Goal: Task Accomplishment & Management: Use online tool/utility

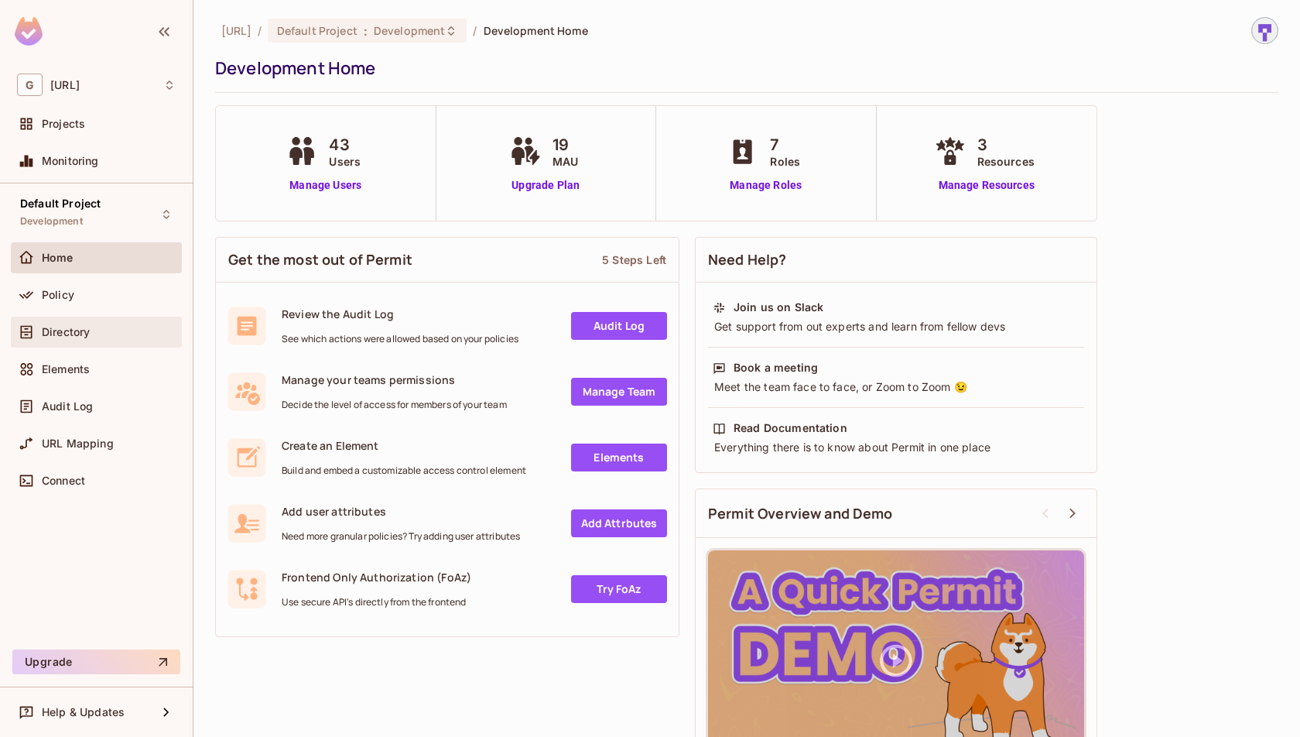
click at [152, 319] on div "Directory" at bounding box center [96, 332] width 171 height 31
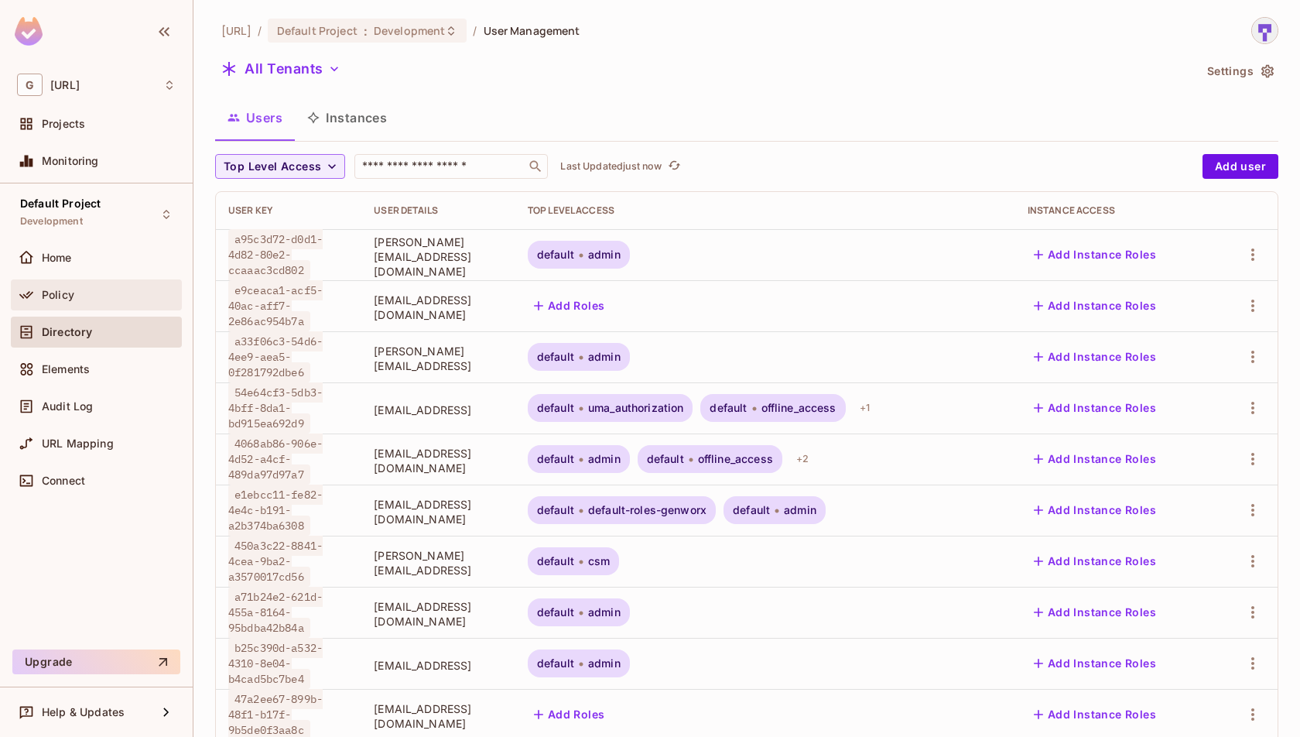
click at [149, 304] on div "Policy" at bounding box center [96, 294] width 171 height 31
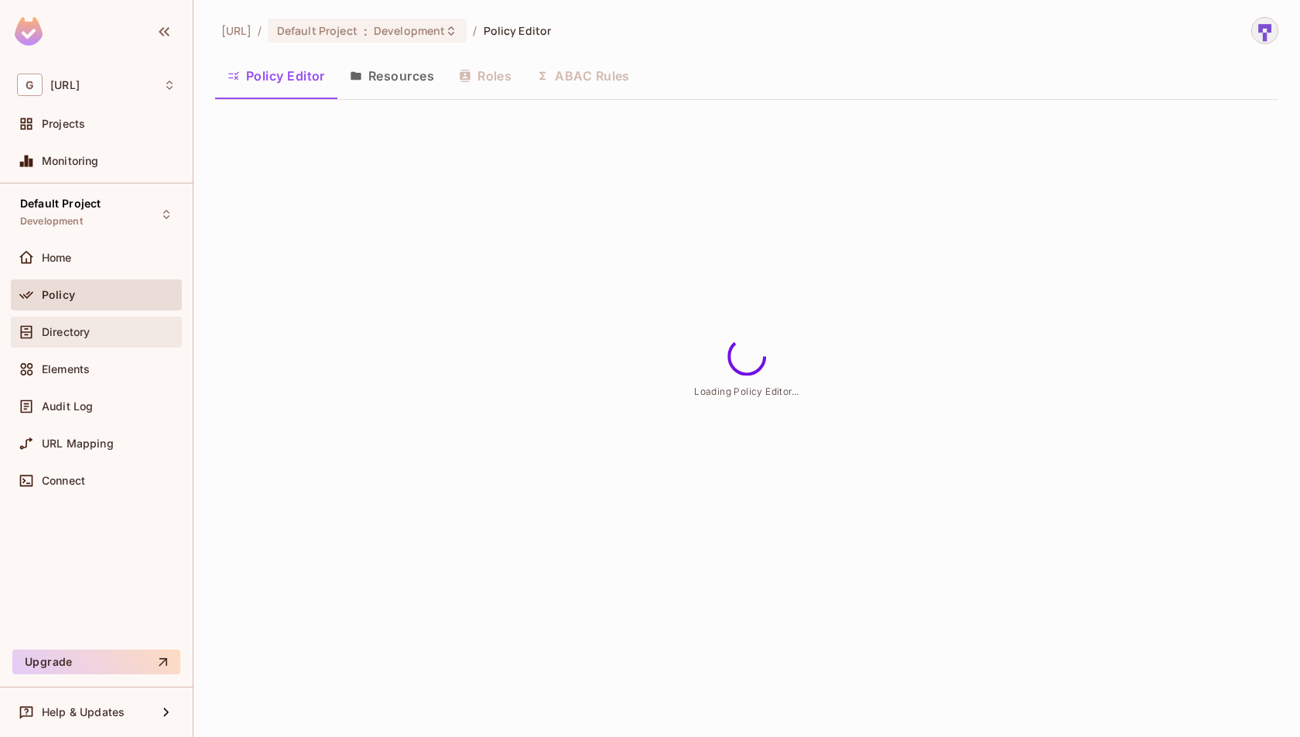
click at [149, 335] on div "Directory" at bounding box center [109, 332] width 134 height 12
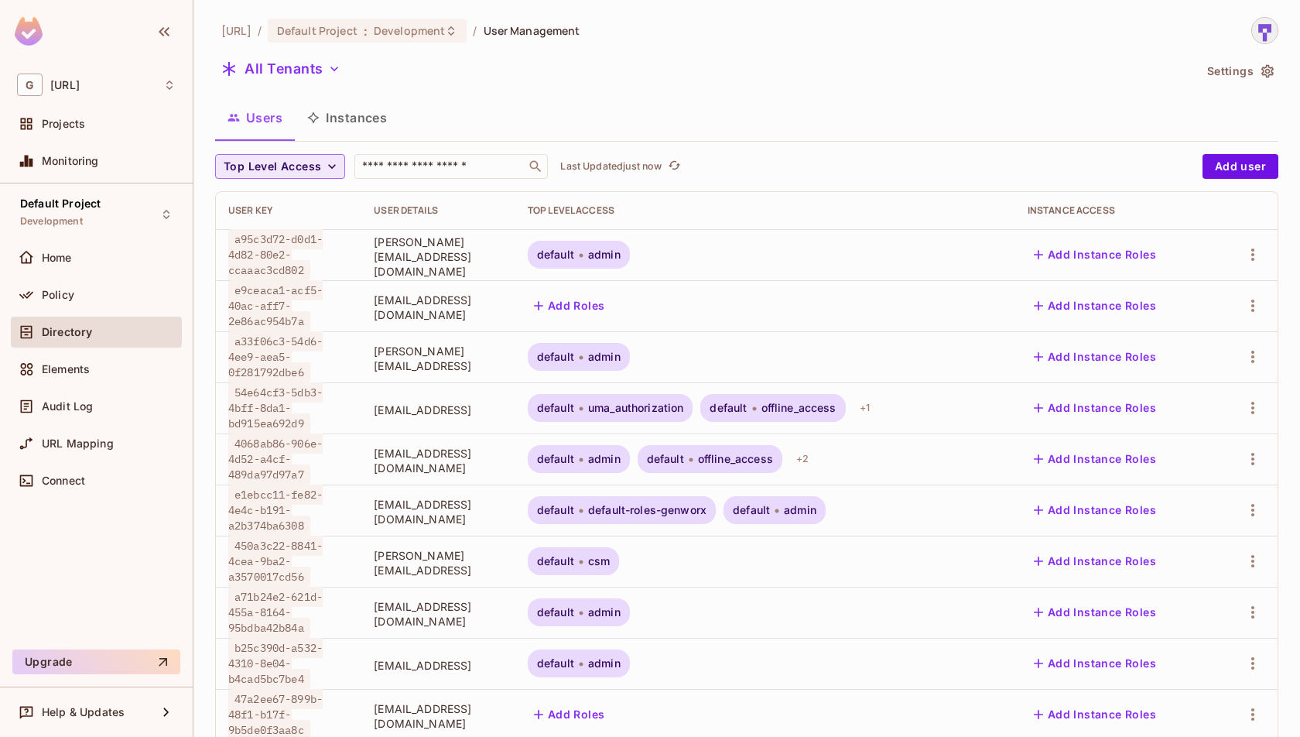
click at [321, 155] on button "Top Level Access" at bounding box center [280, 166] width 130 height 25
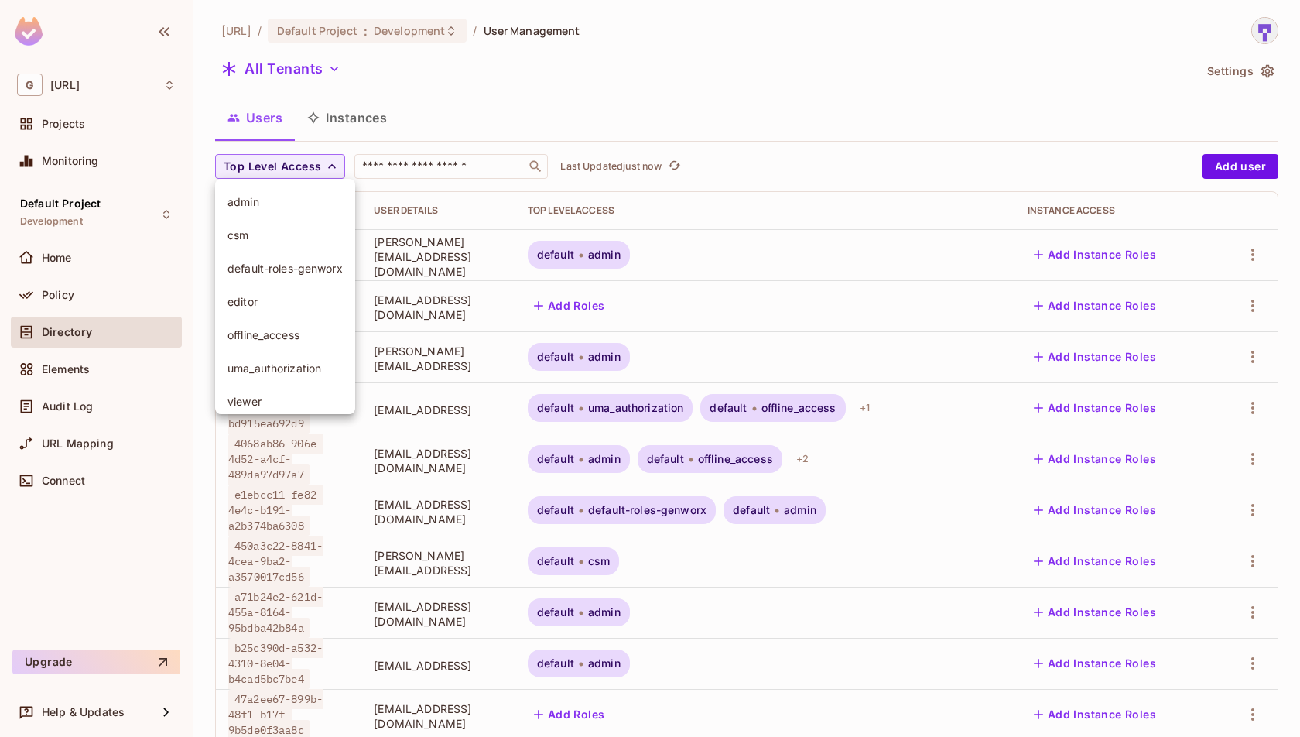
click at [313, 61] on div at bounding box center [650, 368] width 1300 height 737
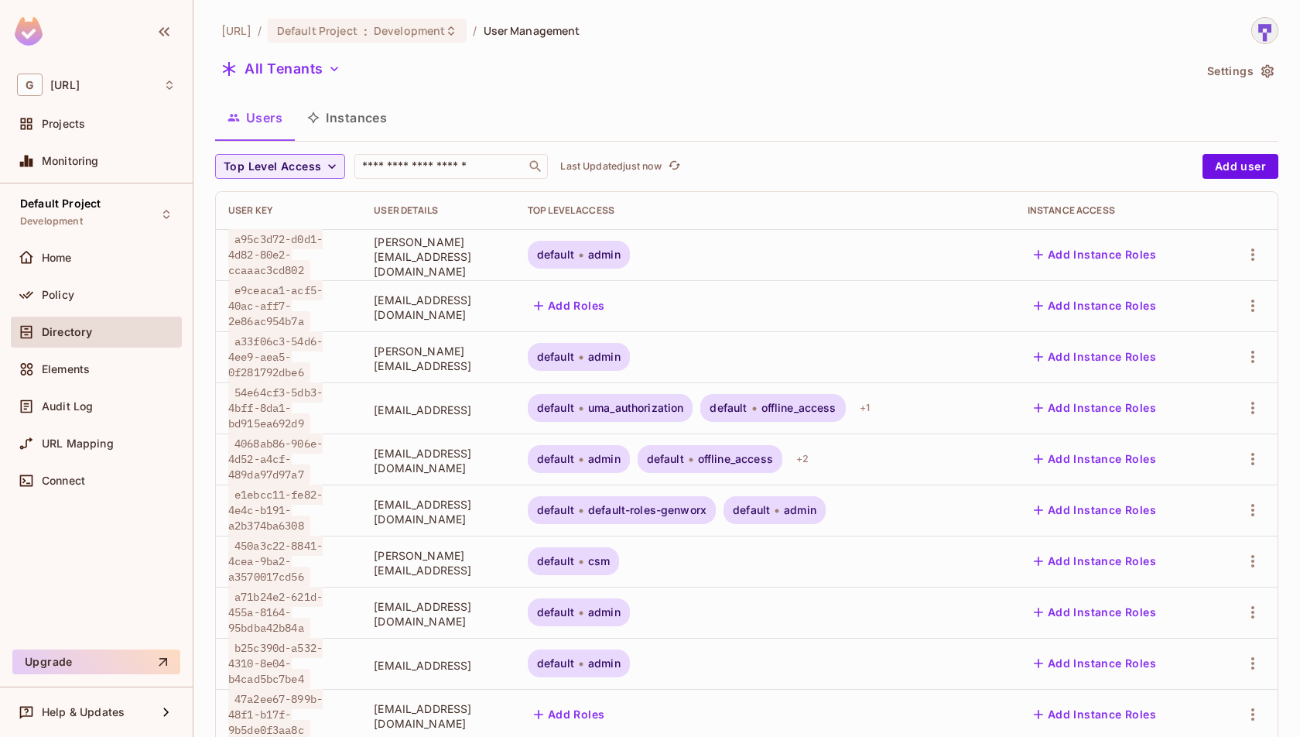
click at [313, 61] on button "All Tenants" at bounding box center [281, 69] width 132 height 25
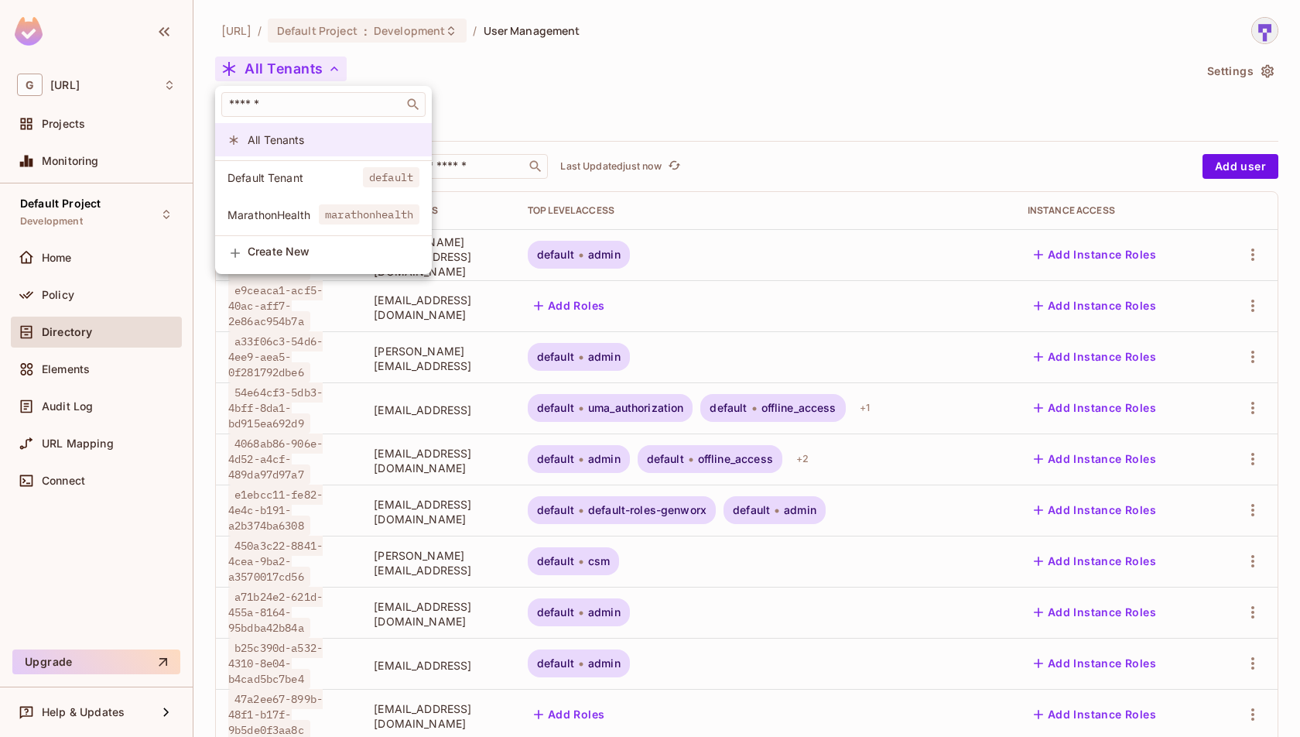
click at [334, 146] on span "All Tenants" at bounding box center [334, 139] width 172 height 15
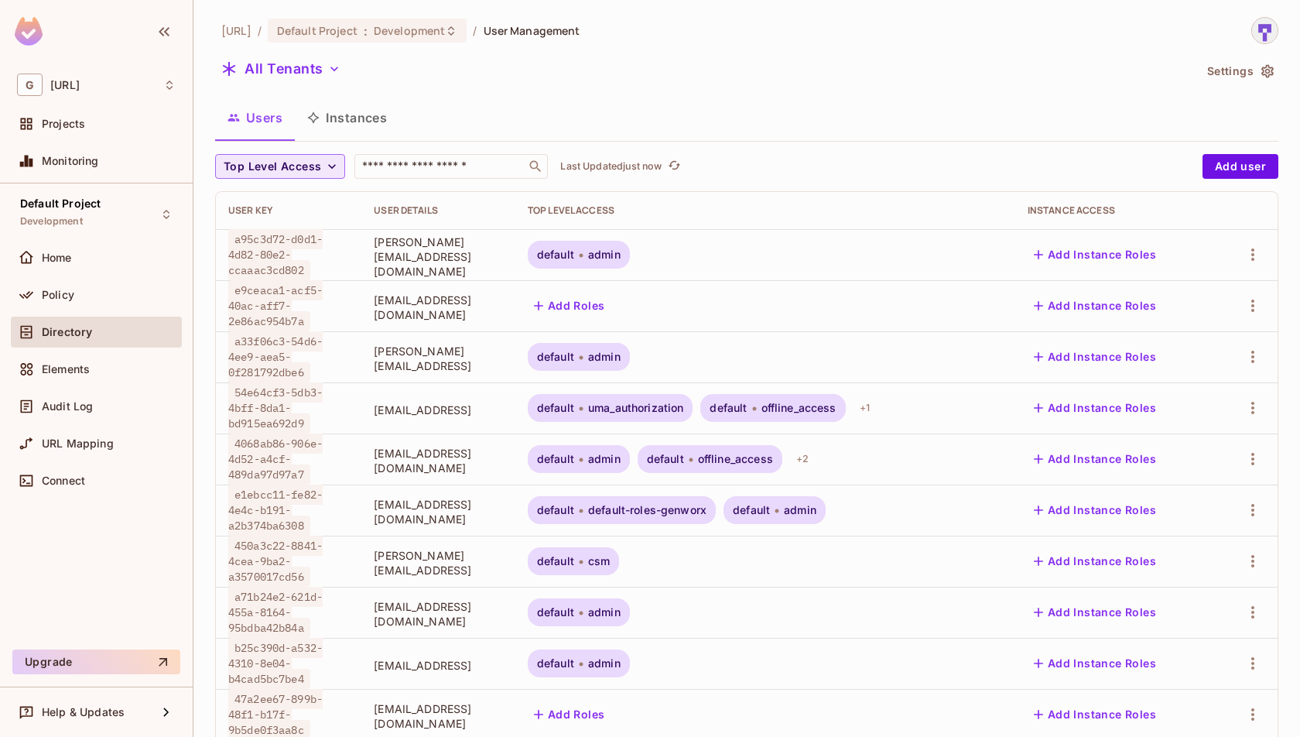
click at [304, 168] on span "Top Level Access" at bounding box center [273, 166] width 98 height 19
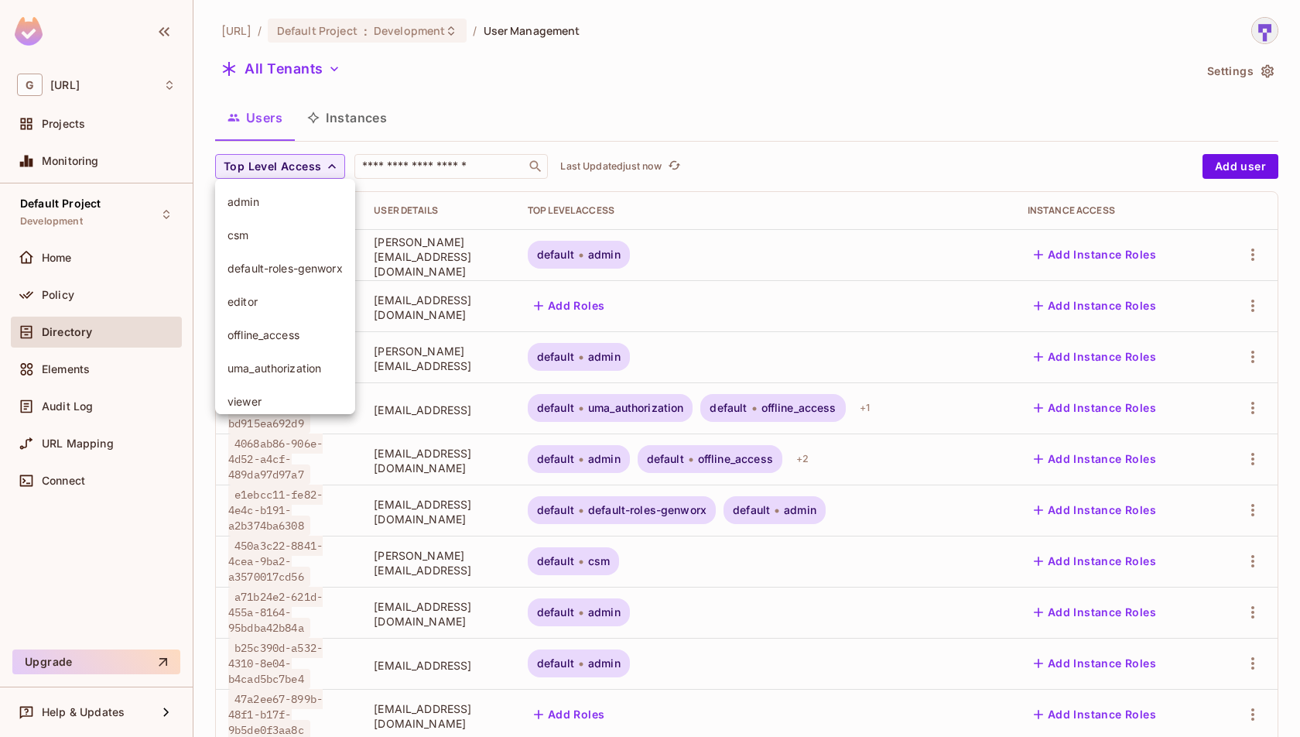
click at [776, 109] on div at bounding box center [650, 368] width 1300 height 737
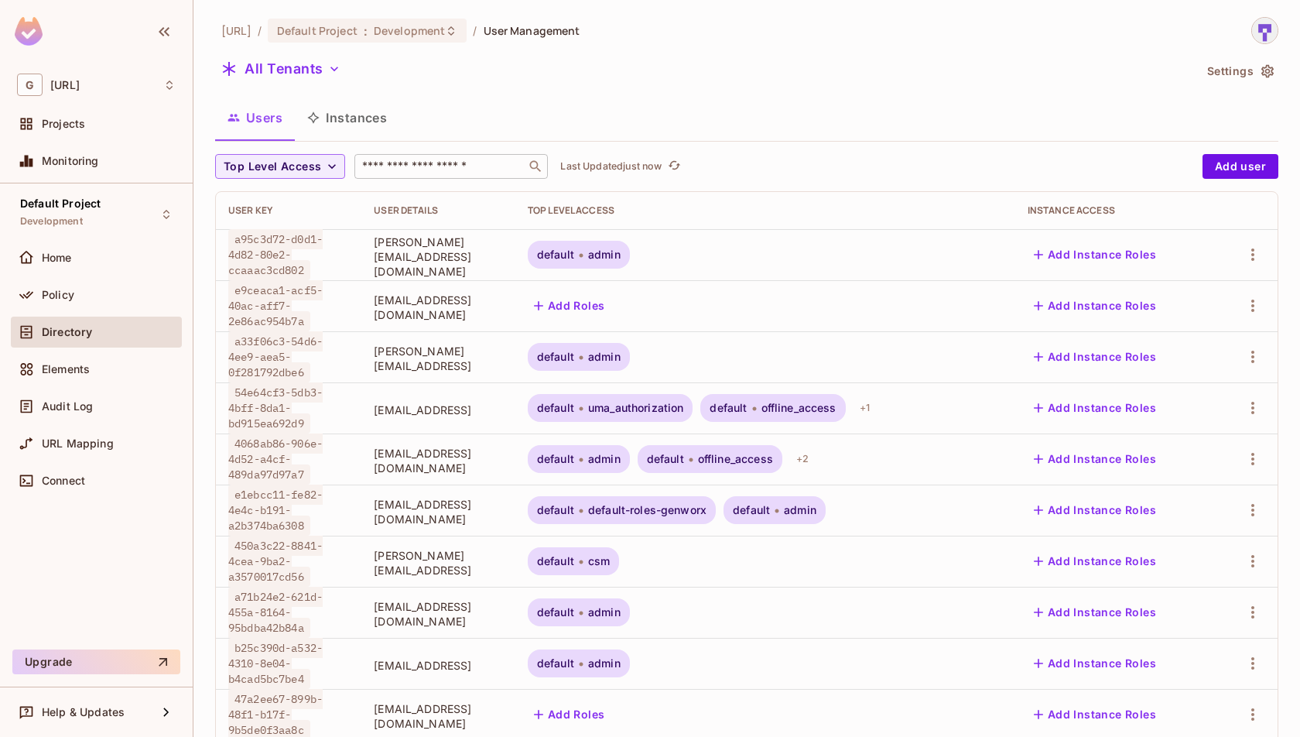
click at [449, 176] on div "​" at bounding box center [452, 166] width 194 height 25
paste input "**********"
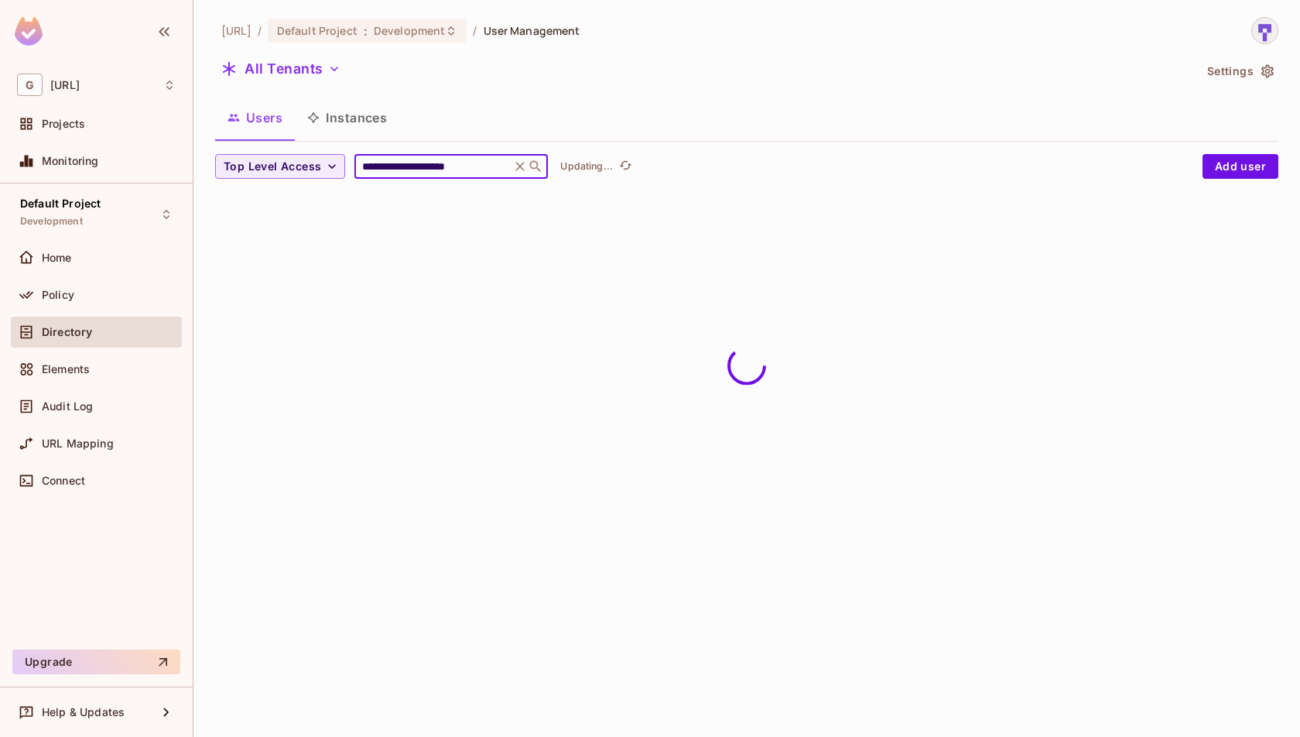
type input "**********"
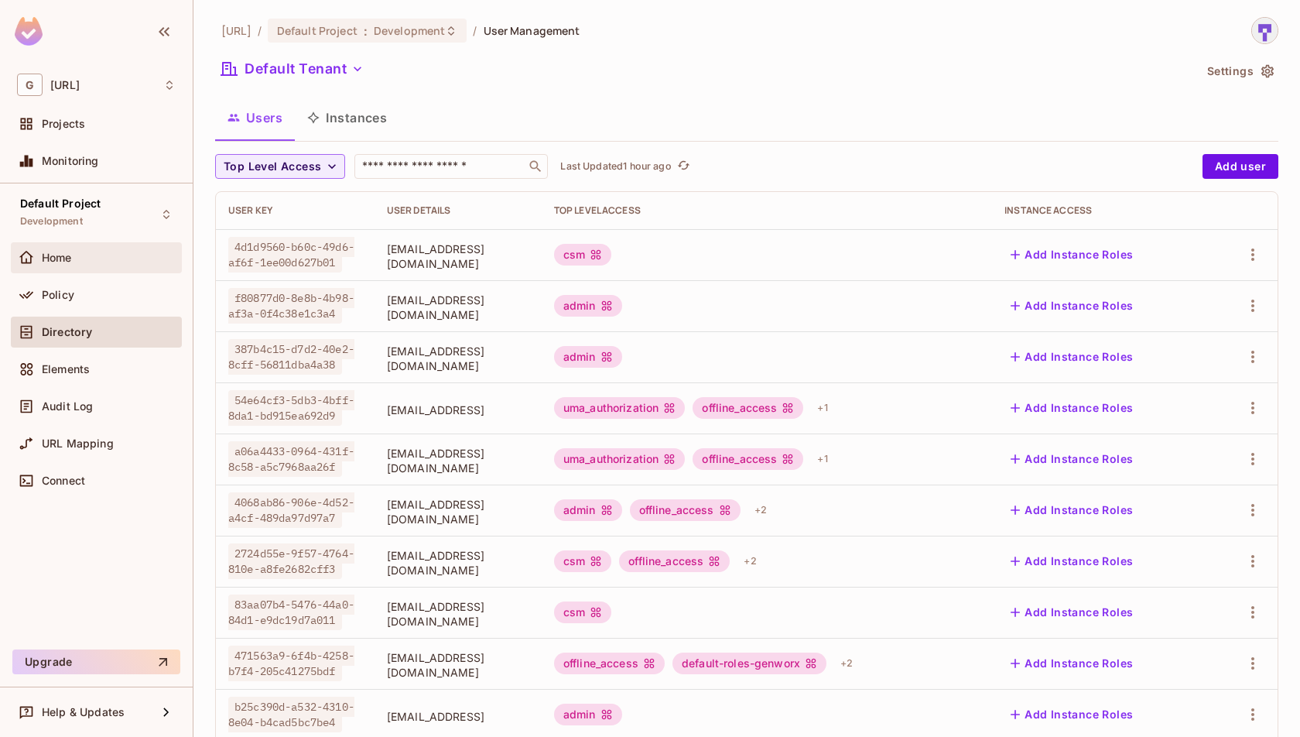
click at [92, 269] on div "Home" at bounding box center [96, 257] width 171 height 31
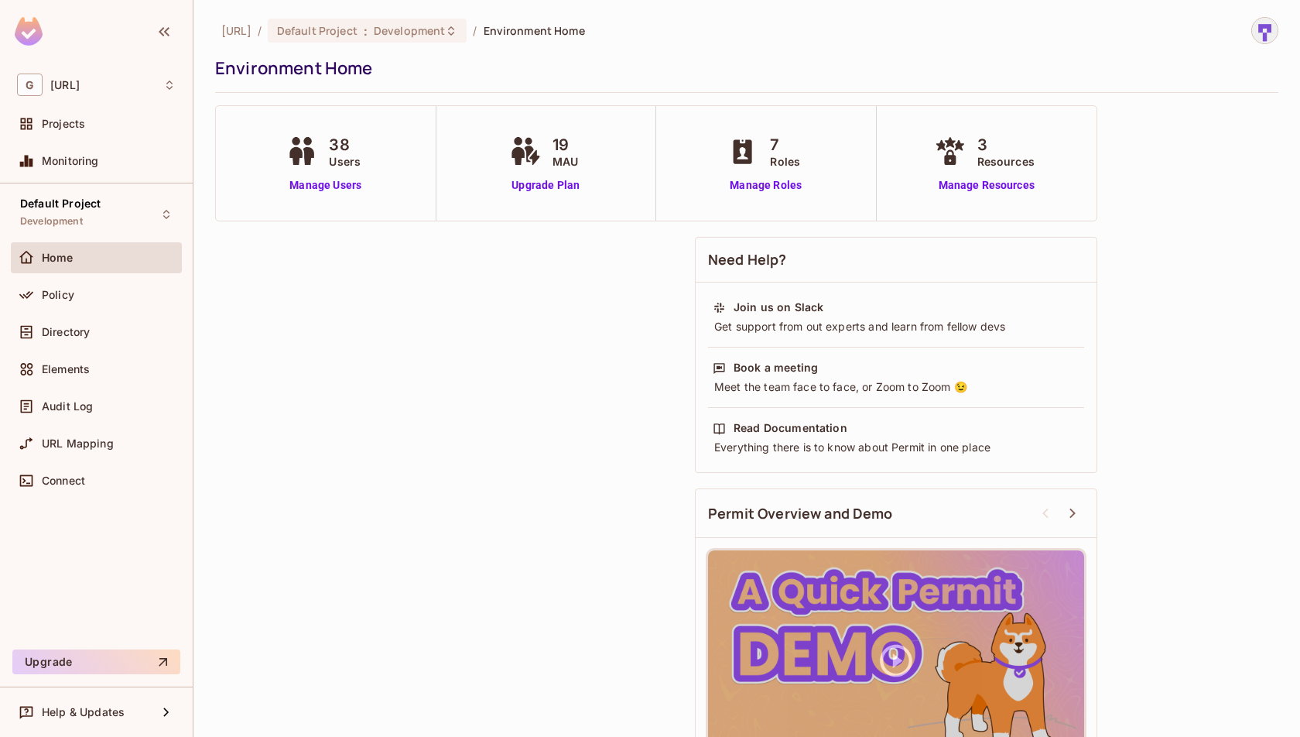
click at [122, 309] on div "Policy" at bounding box center [96, 297] width 171 height 37
click at [87, 298] on div "Policy" at bounding box center [109, 295] width 134 height 12
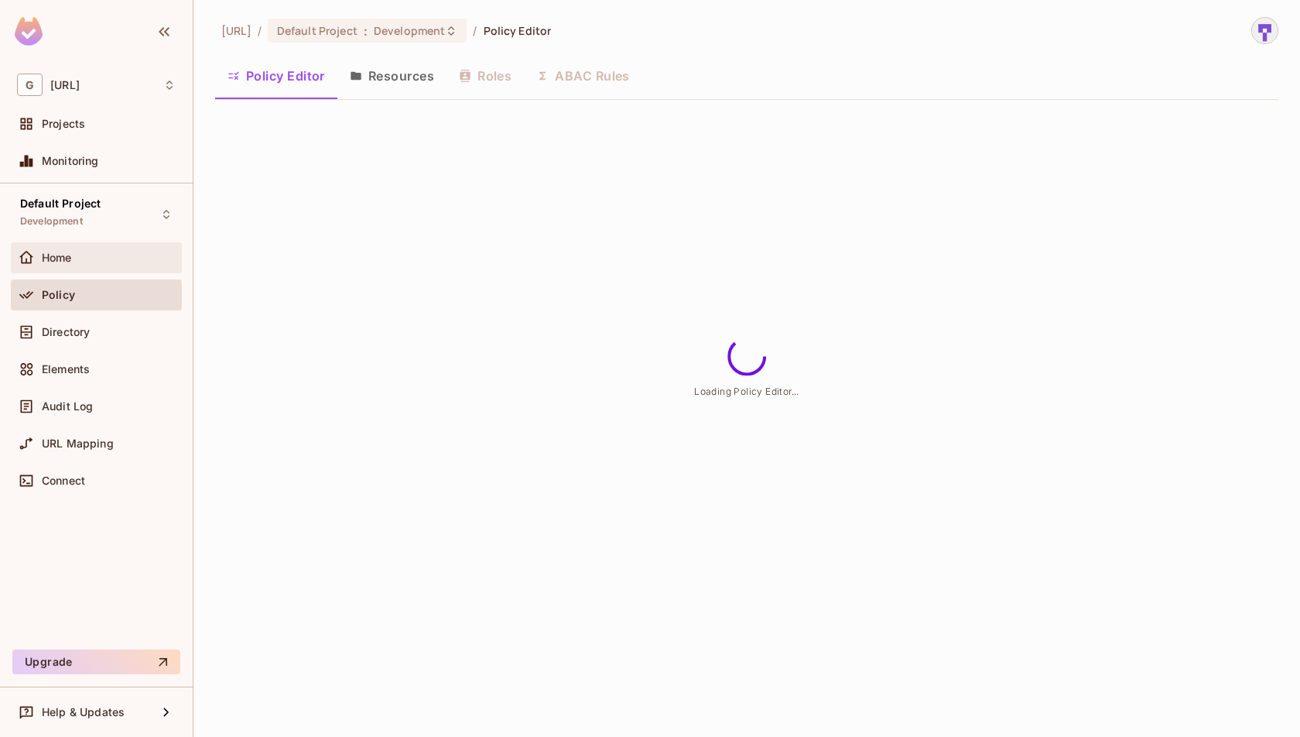
click at [54, 252] on span "Home" at bounding box center [57, 258] width 30 height 12
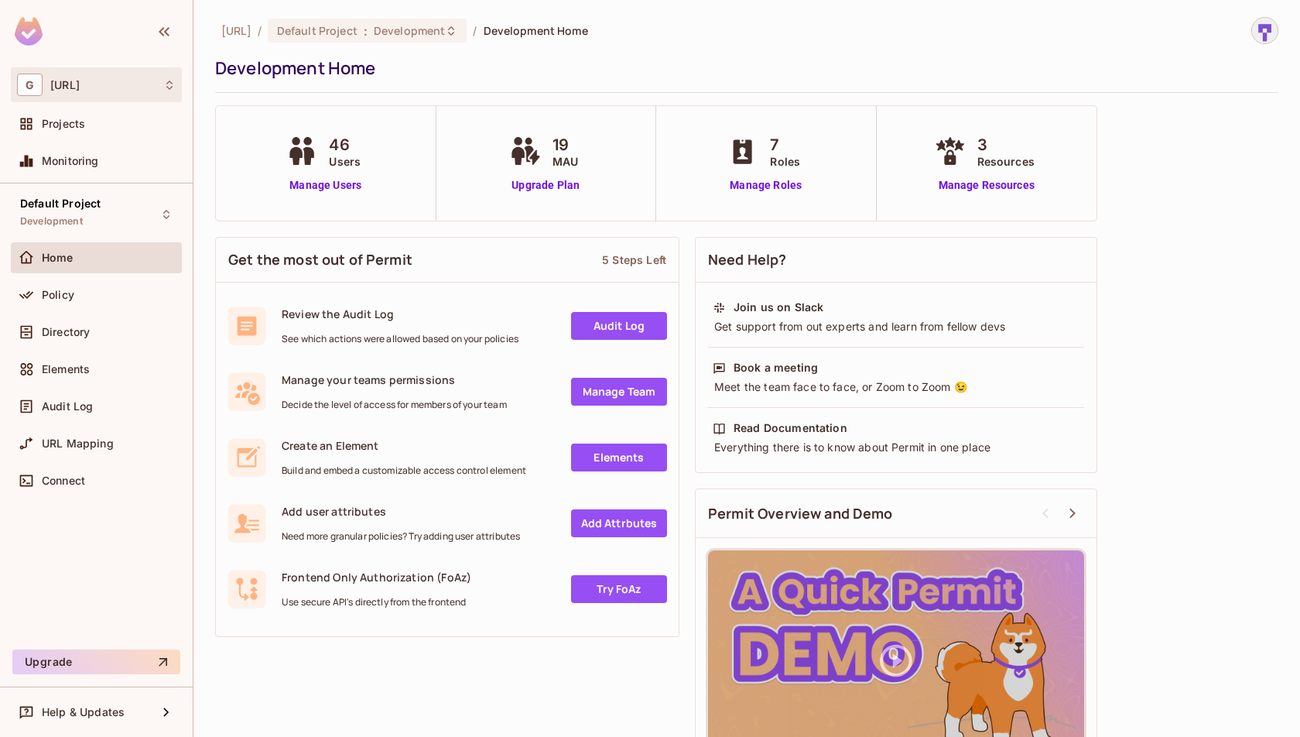
click at [112, 101] on div "G [URL]" at bounding box center [96, 84] width 171 height 35
click at [255, 126] on div at bounding box center [650, 368] width 1300 height 737
click at [70, 128] on span "Projects" at bounding box center [63, 124] width 43 height 12
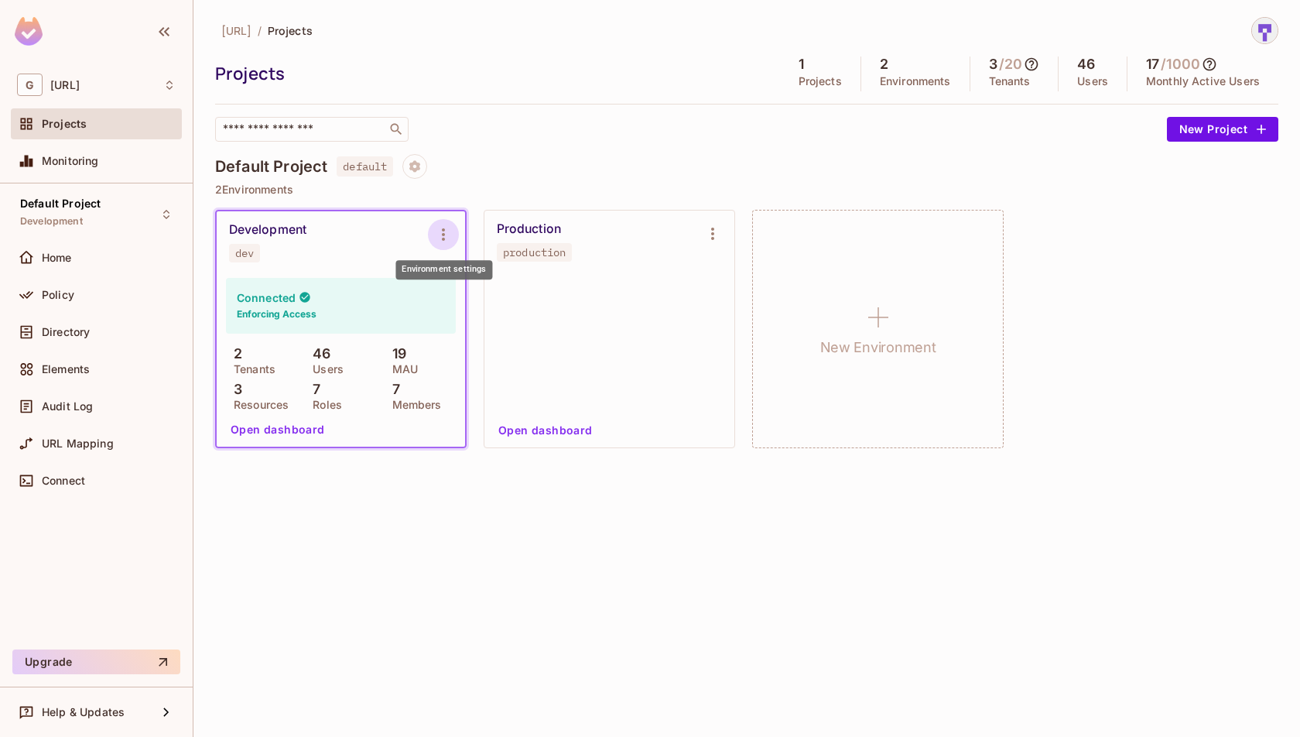
click at [435, 230] on icon "Environment settings" at bounding box center [443, 234] width 19 height 19
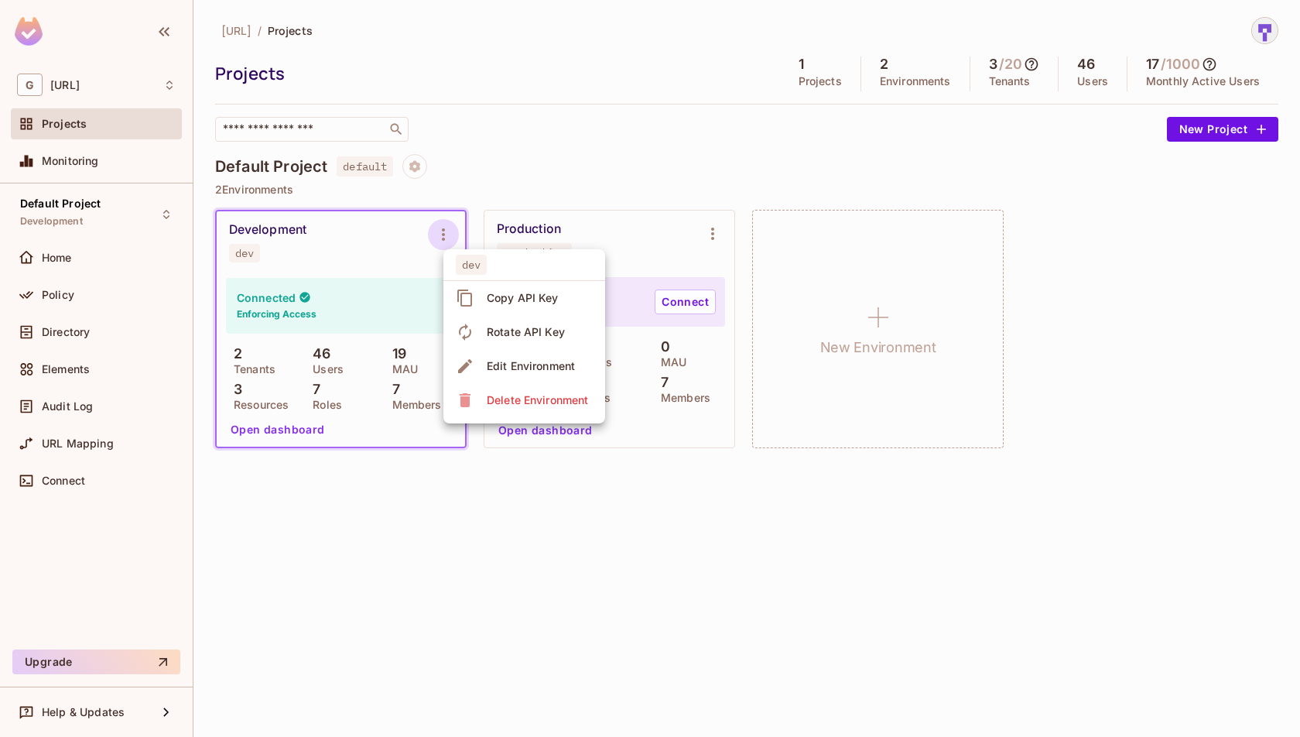
click at [540, 303] on div "Copy API Key" at bounding box center [523, 297] width 72 height 15
